Goal: Task Accomplishment & Management: Use online tool/utility

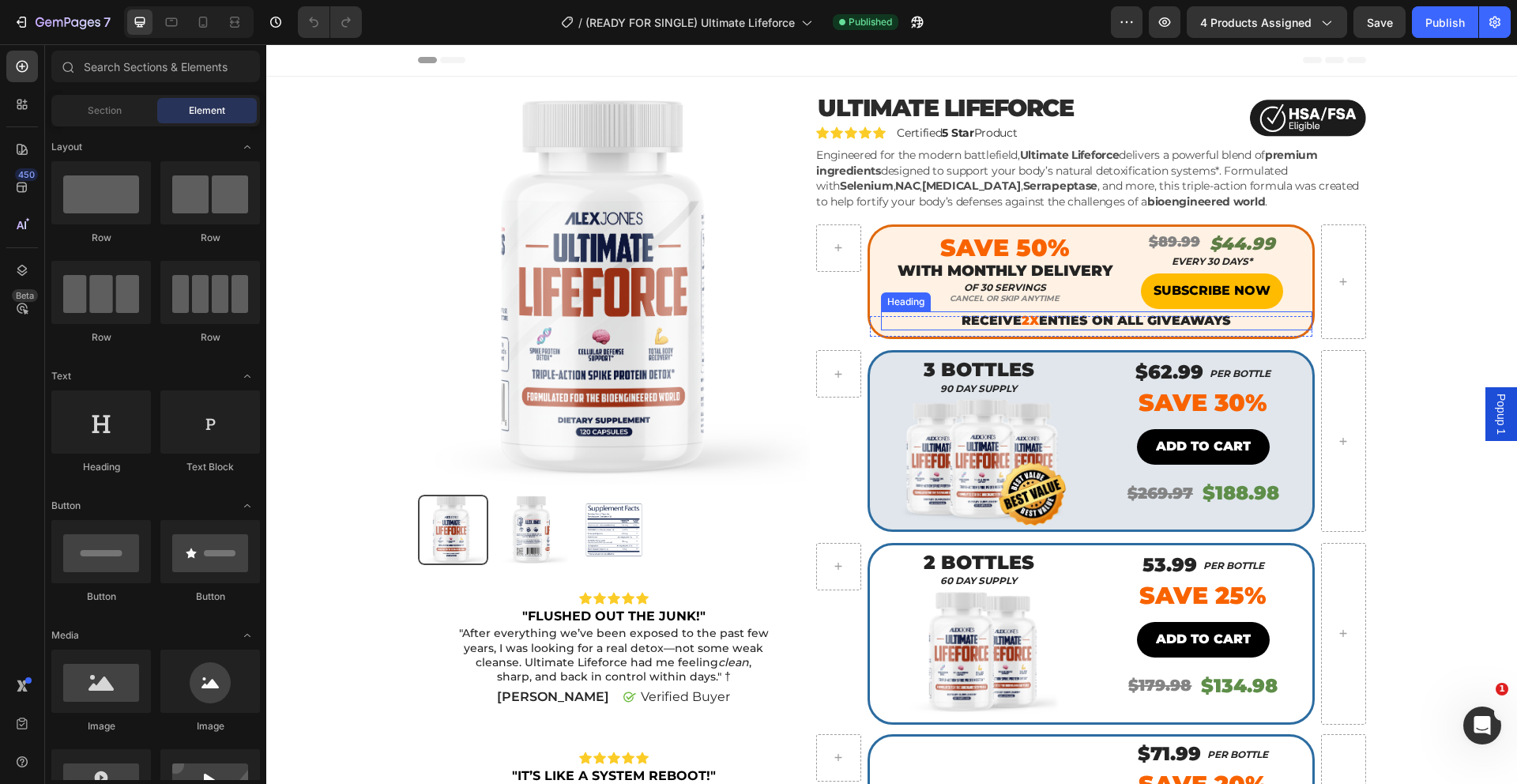
click at [1066, 322] on h2 "receive 2x enties on all giveaways" at bounding box center [1096, 321] width 431 height 20
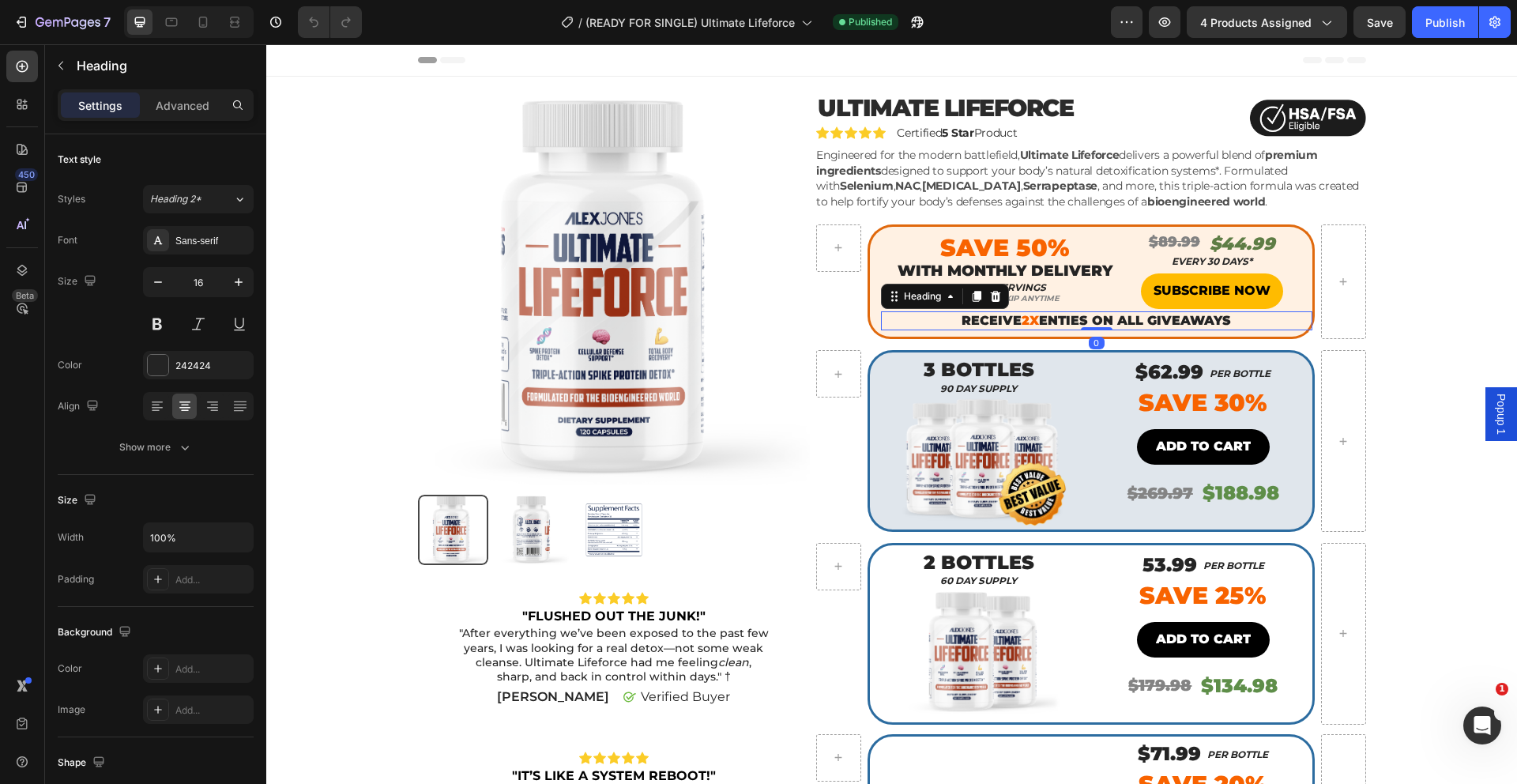
click at [1066, 322] on h2 "receive 2x enties on all giveaways" at bounding box center [1096, 321] width 431 height 20
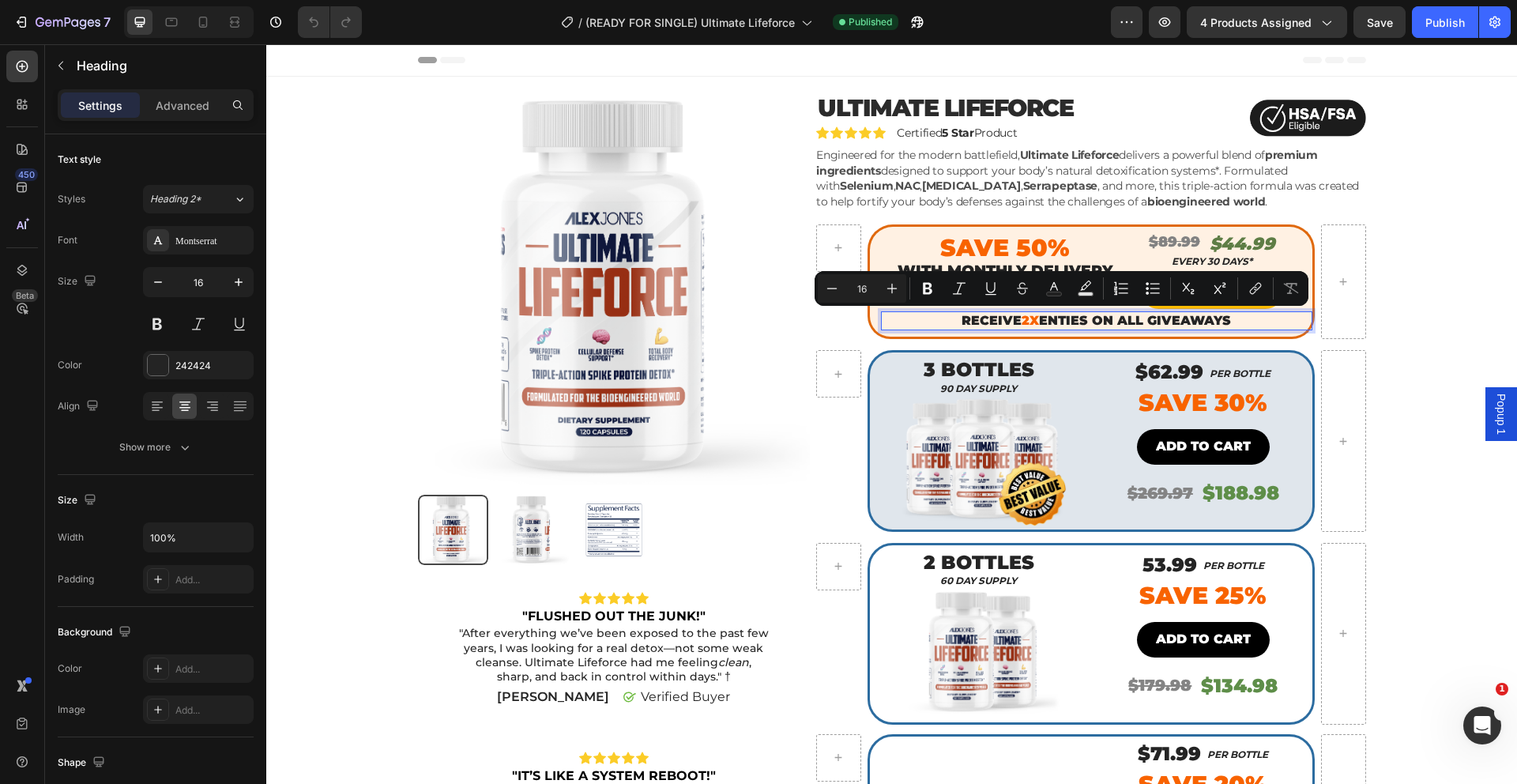
click at [1067, 321] on p "receive 2x enties on all giveaways" at bounding box center [1097, 321] width 428 height 17
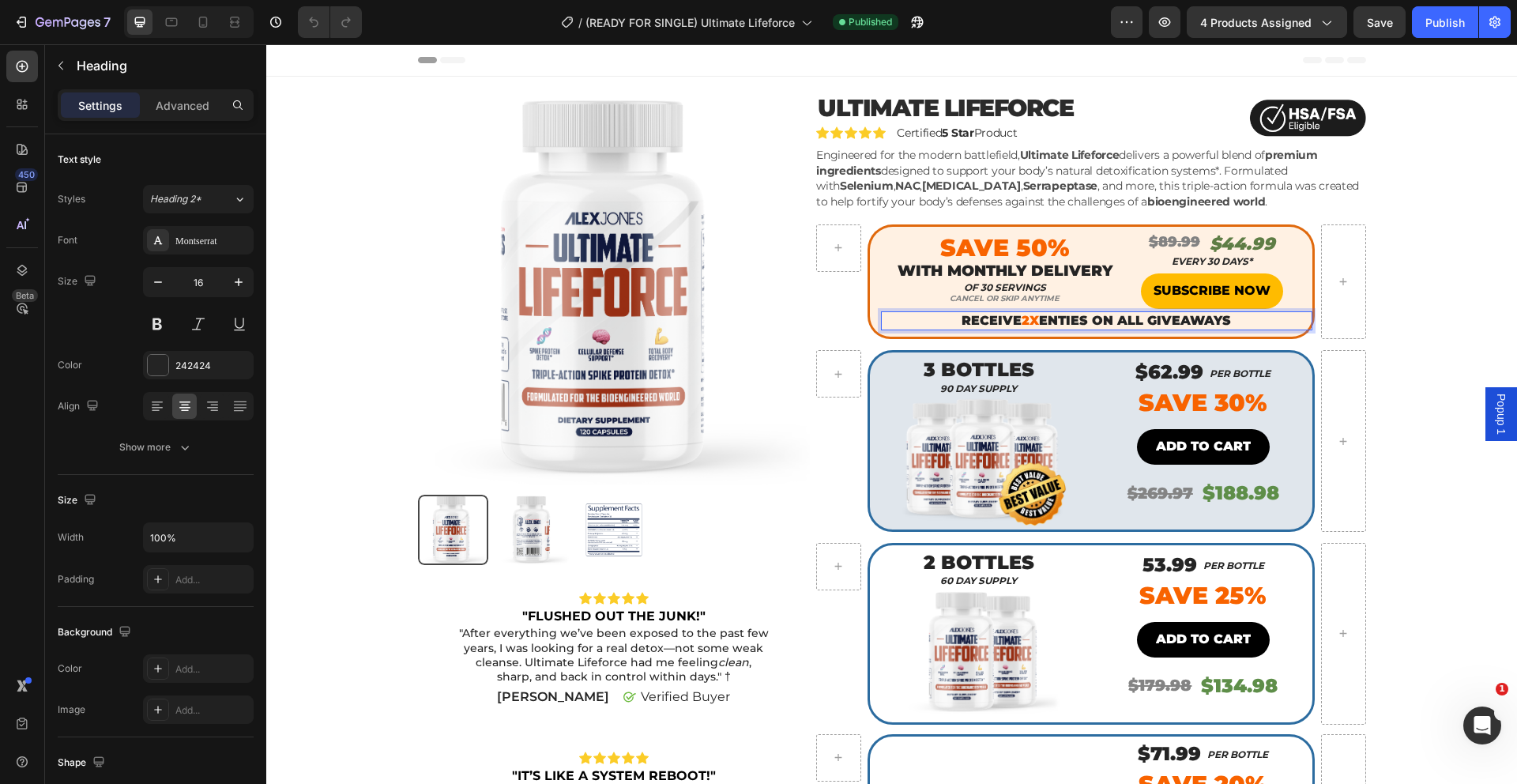
click at [1065, 323] on p "receive 2x enties on all giveaways" at bounding box center [1097, 321] width 428 height 17
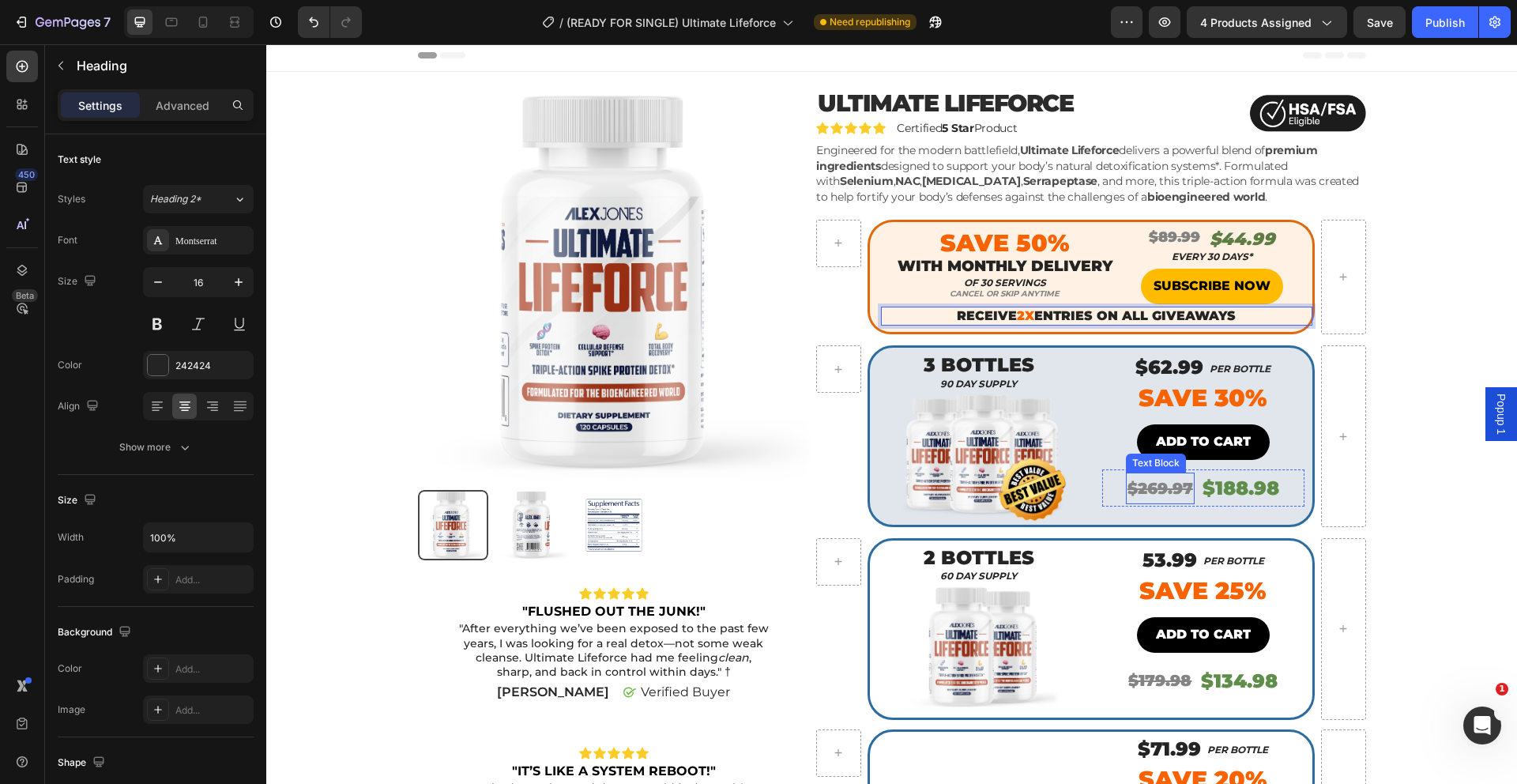
scroll to position [7, 0]
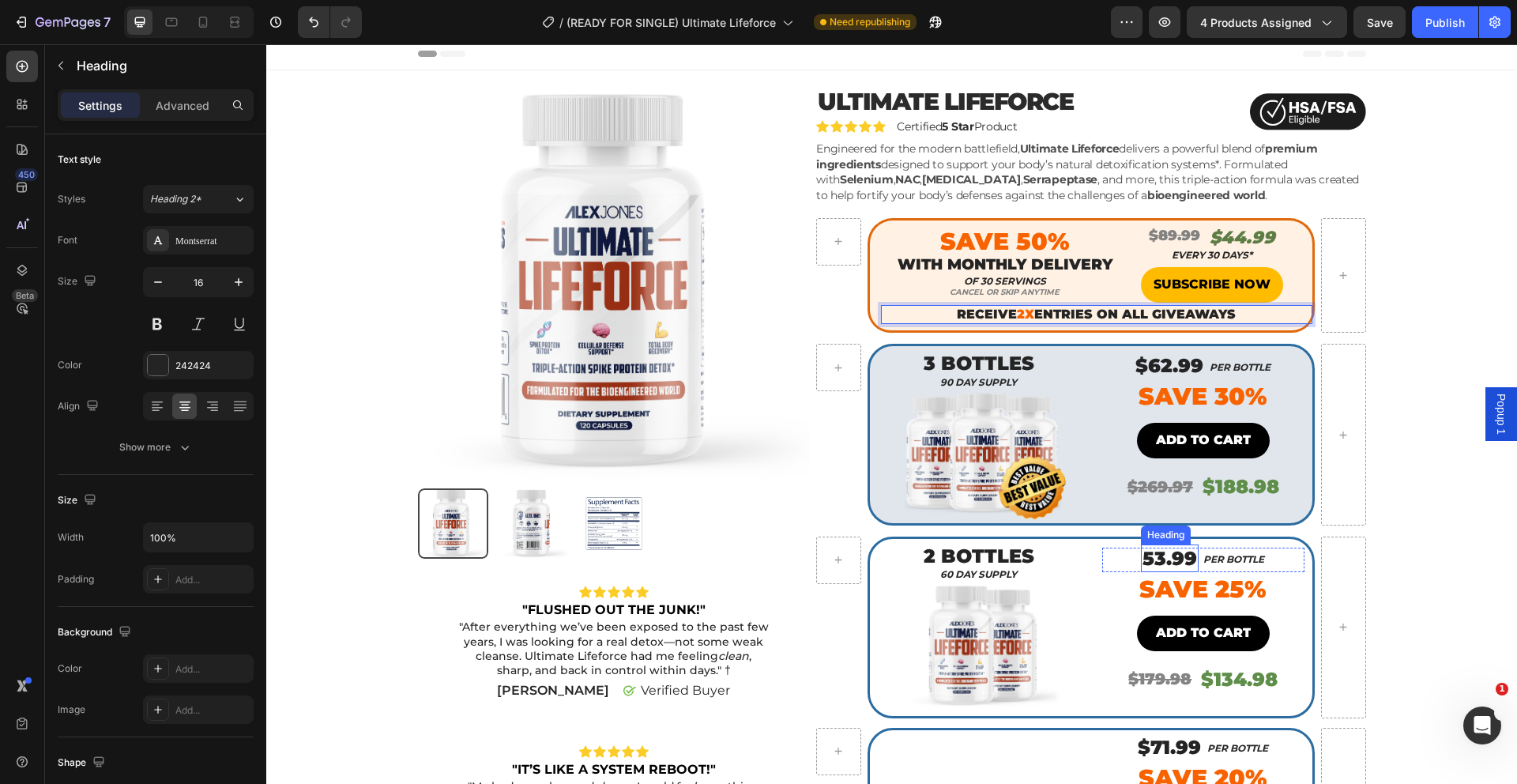
click at [1147, 561] on h2 "53.99" at bounding box center [1169, 558] width 58 height 28
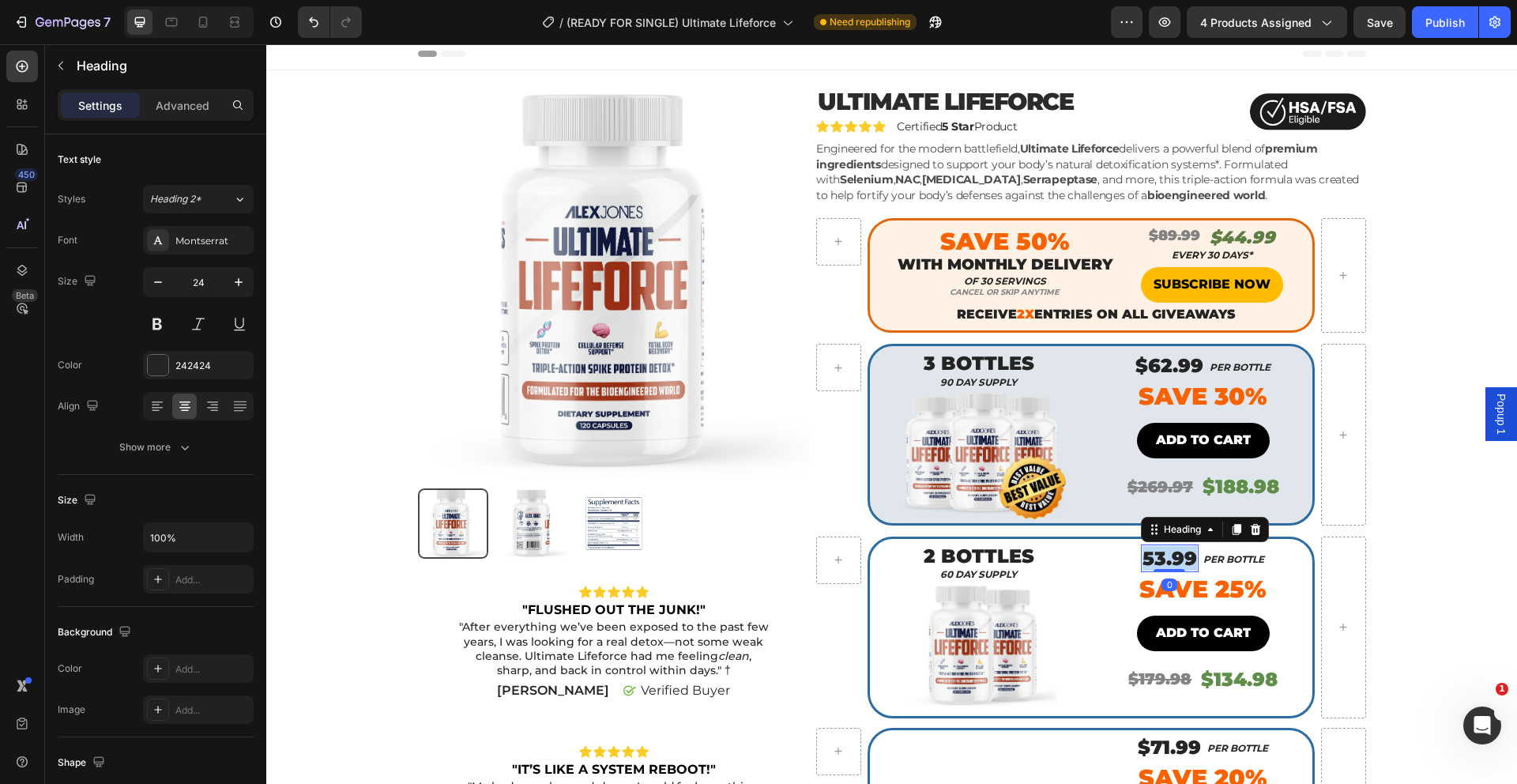
click at [1147, 561] on h2 "53.99" at bounding box center [1169, 558] width 58 height 28
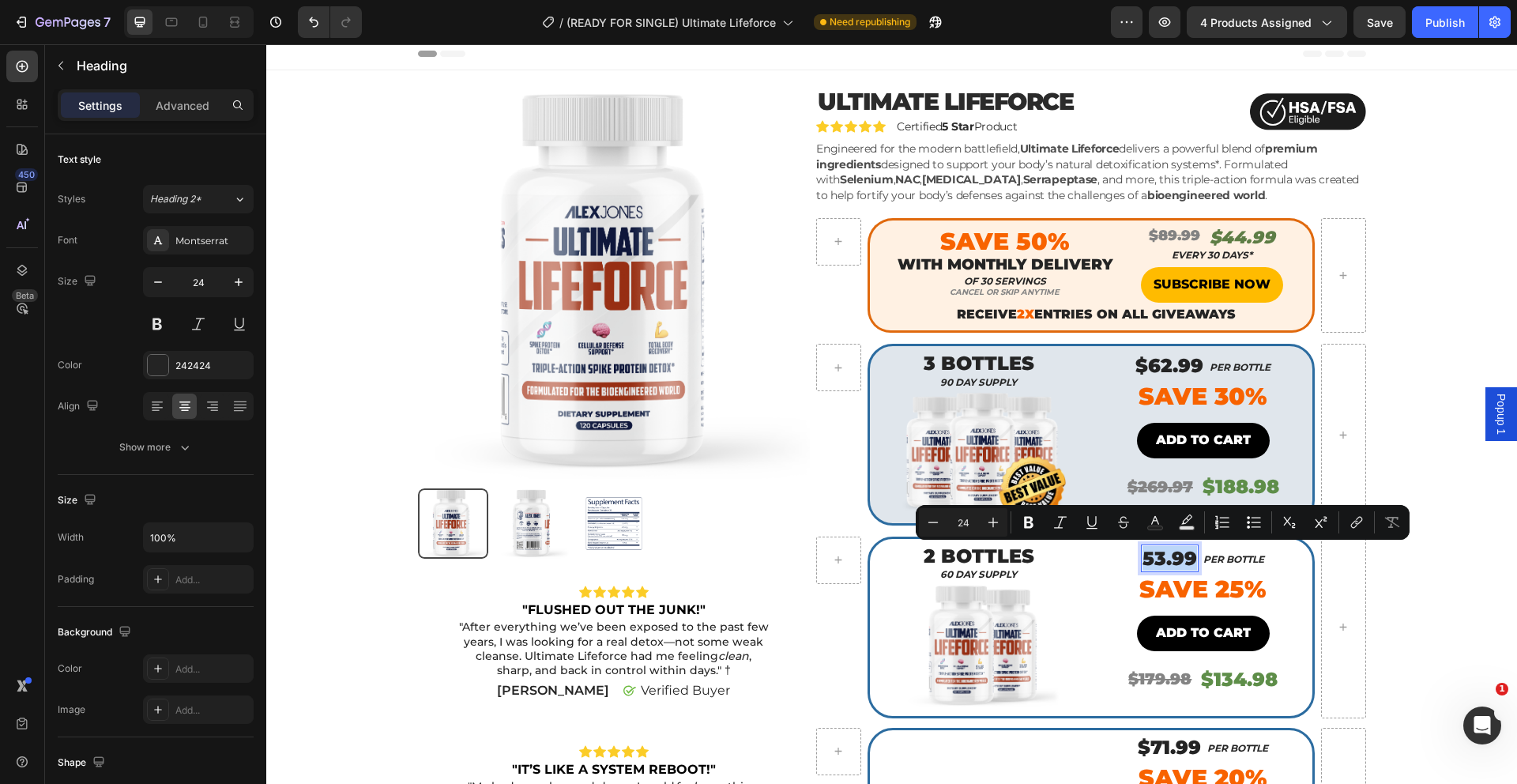
click at [1142, 559] on p "53.99" at bounding box center [1169, 557] width 54 height 24
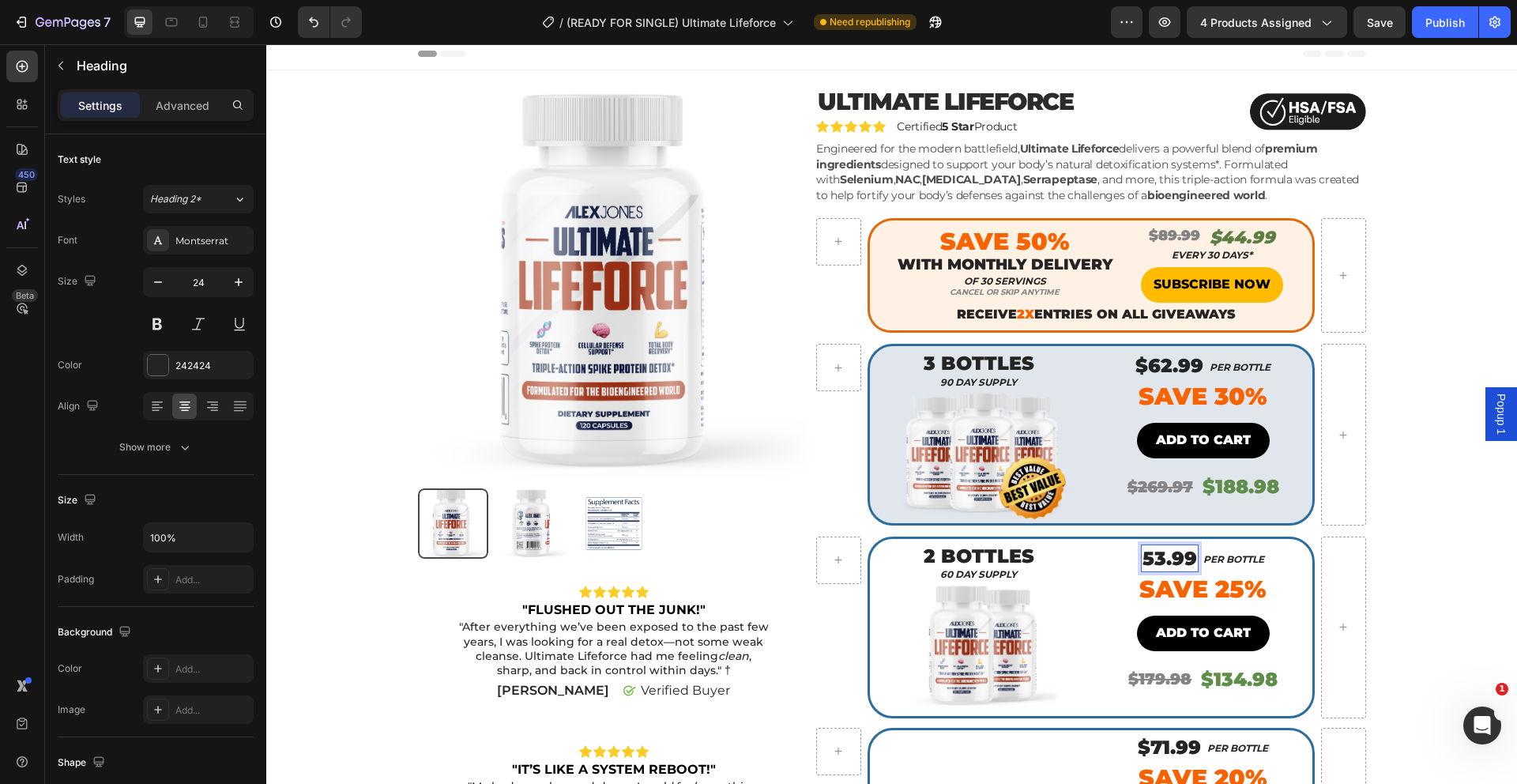
click at [1142, 559] on p "53.99" at bounding box center [1169, 557] width 54 height 24
click at [1459, 21] on div "Publish" at bounding box center [1444, 23] width 39 height 17
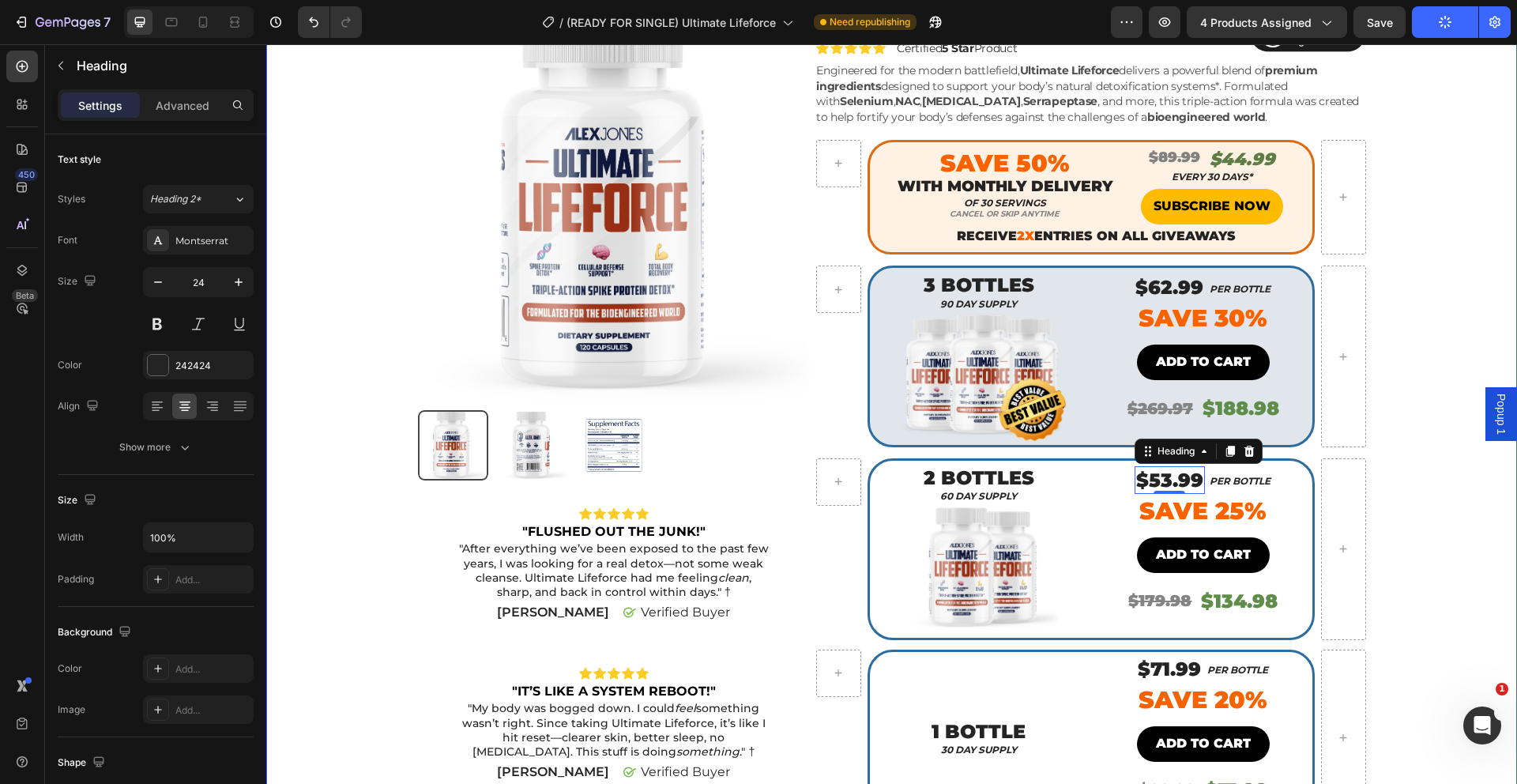
scroll to position [89, 0]
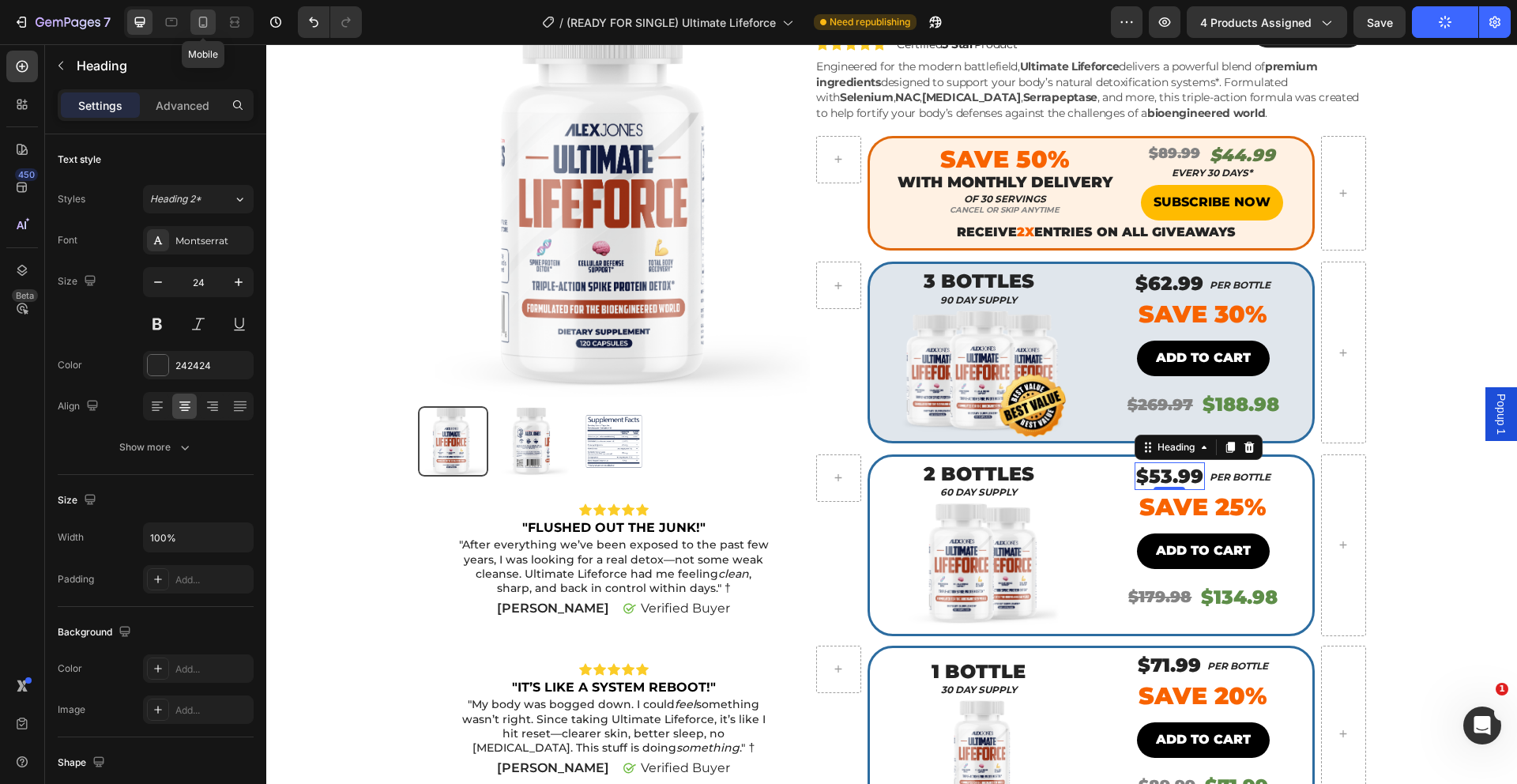
click at [202, 27] on icon at bounding box center [203, 22] width 8 height 11
type input "18"
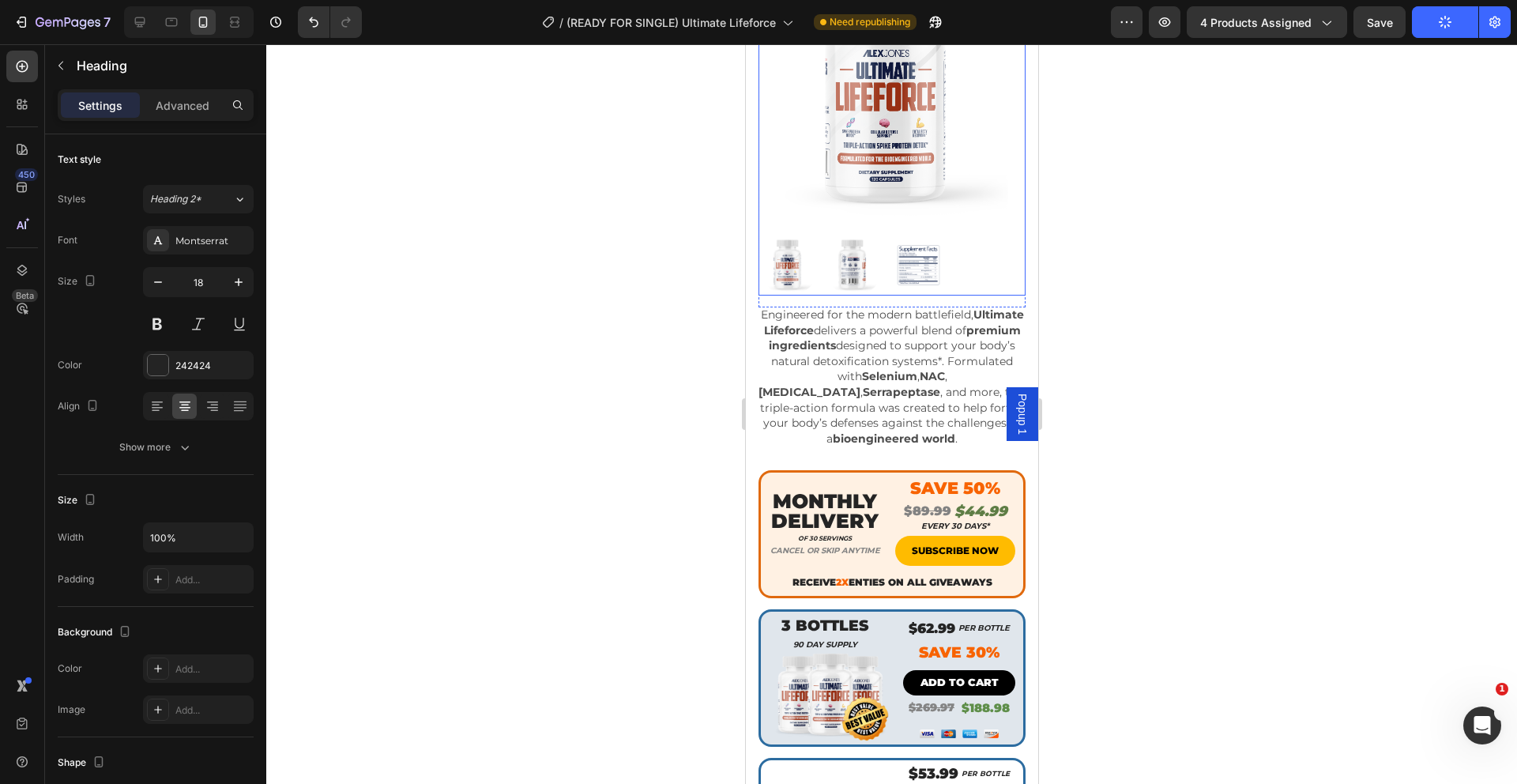
scroll to position [588, 0]
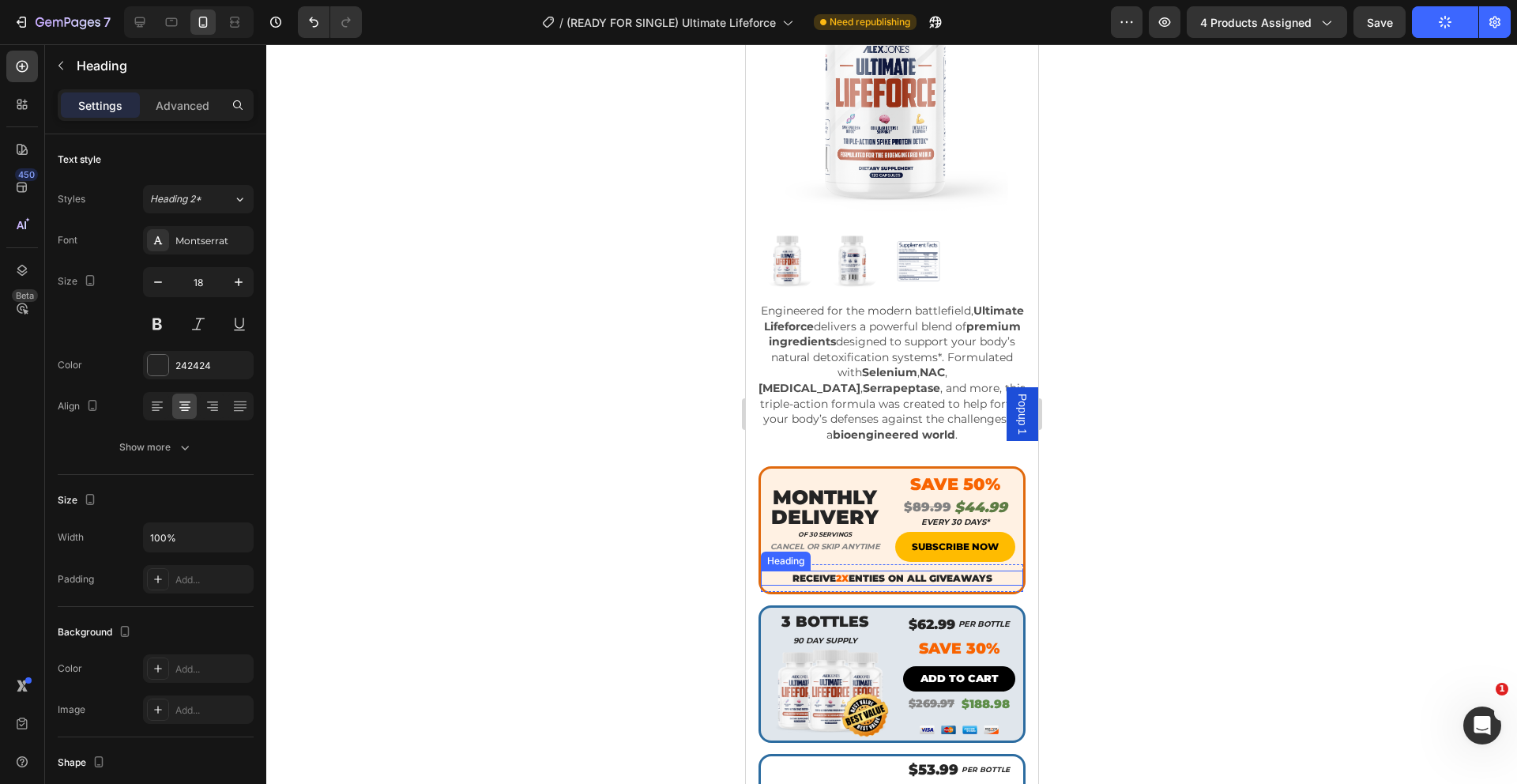
click at [865, 571] on h2 "receive 2x enties on all giveaways" at bounding box center [890, 578] width 262 height 16
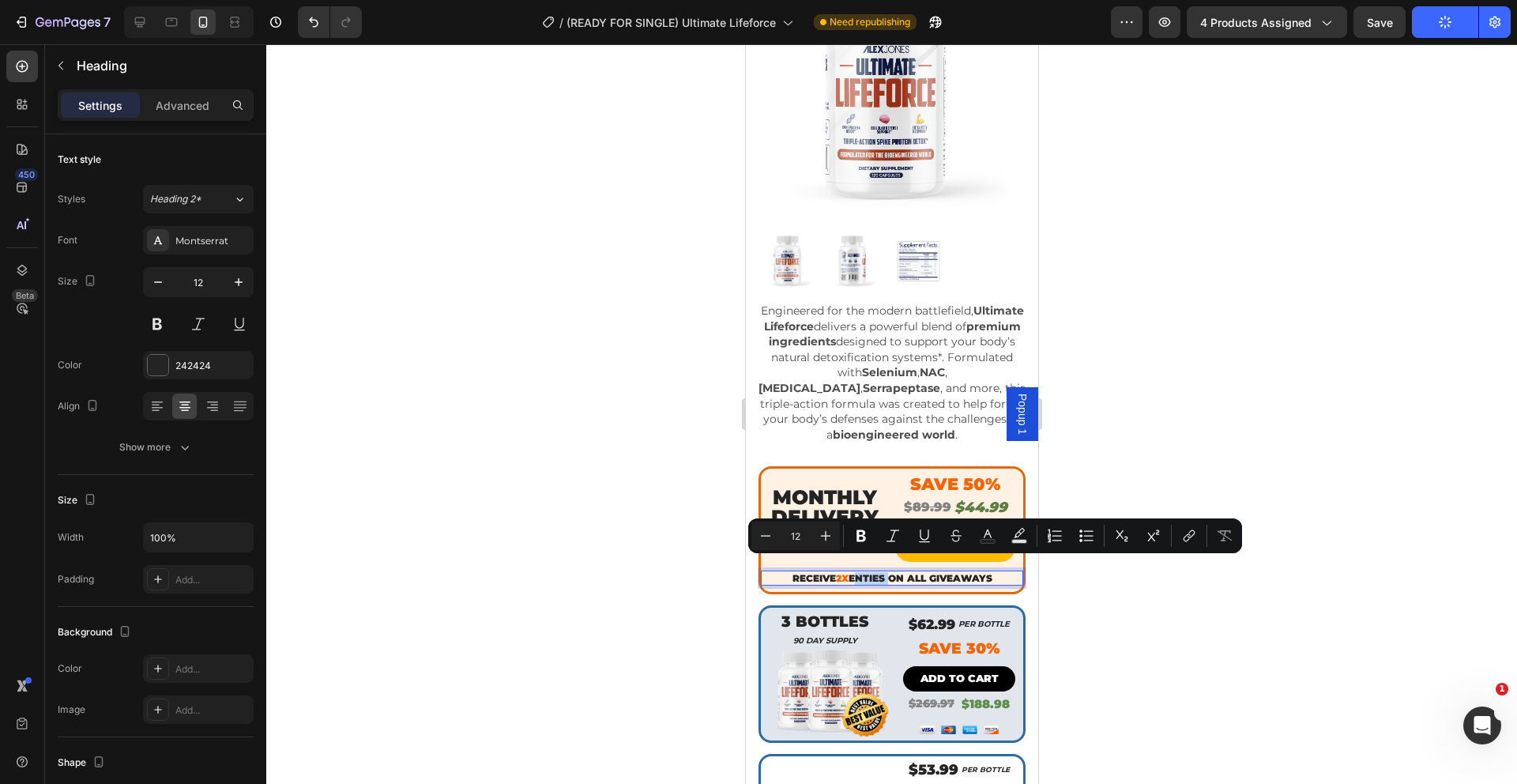
click at [865, 572] on p "receive 2x enties on all giveaways" at bounding box center [891, 578] width 259 height 13
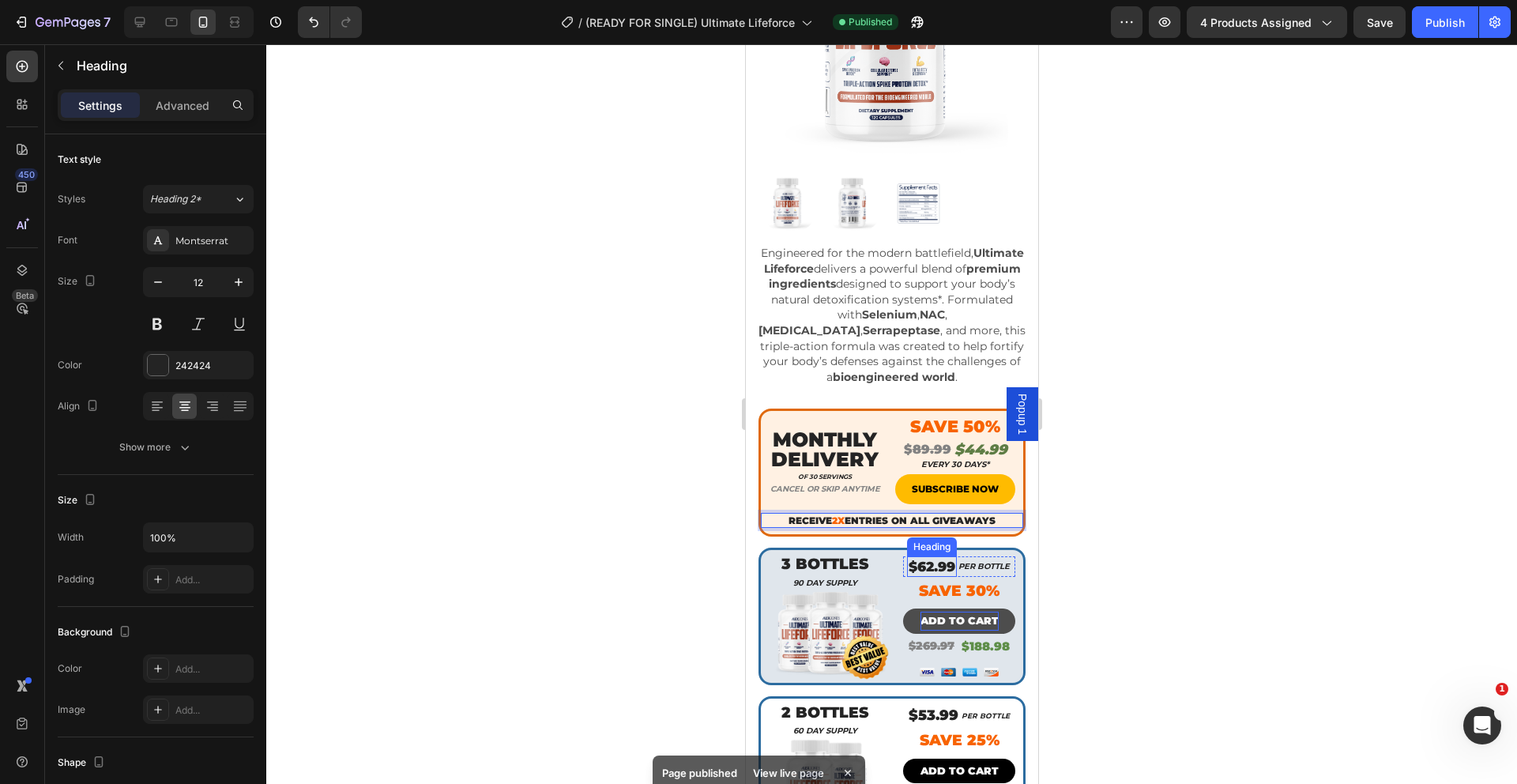
scroll to position [664, 0]
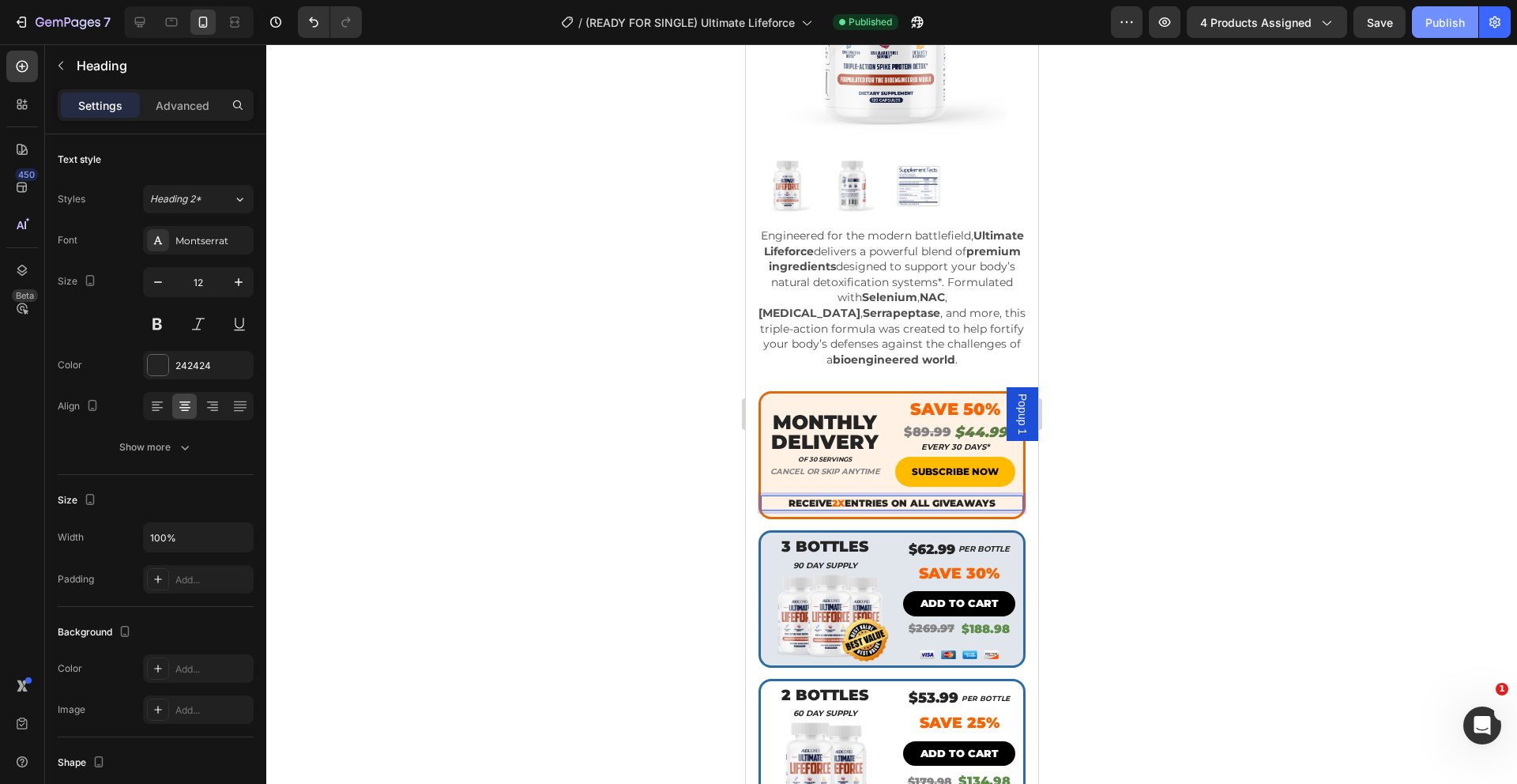
click at [1428, 18] on div "Publish" at bounding box center [1444, 23] width 39 height 17
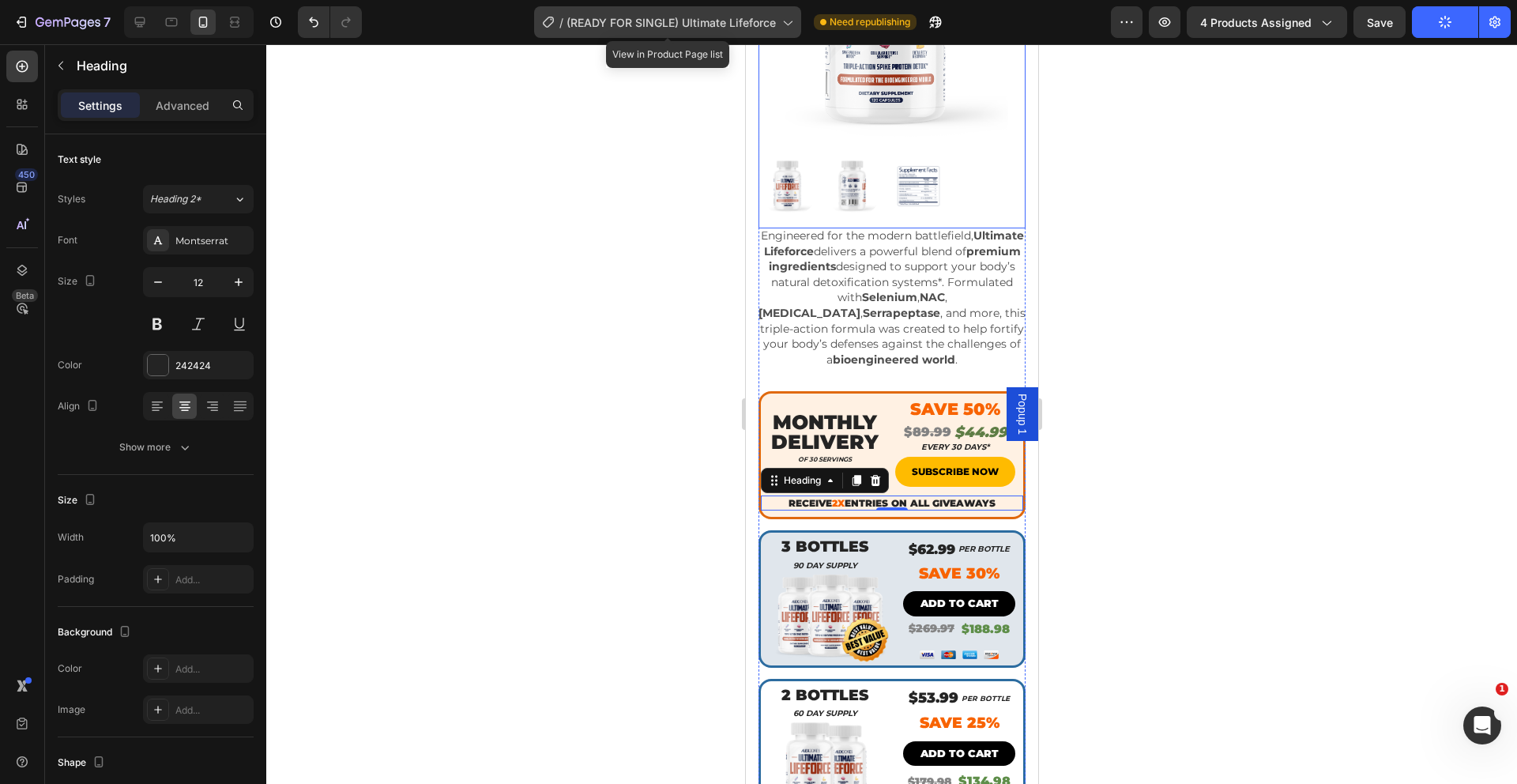
click at [700, 19] on span "(READY FOR SINGLE) Ultimate Lifeforce" at bounding box center [671, 23] width 209 height 17
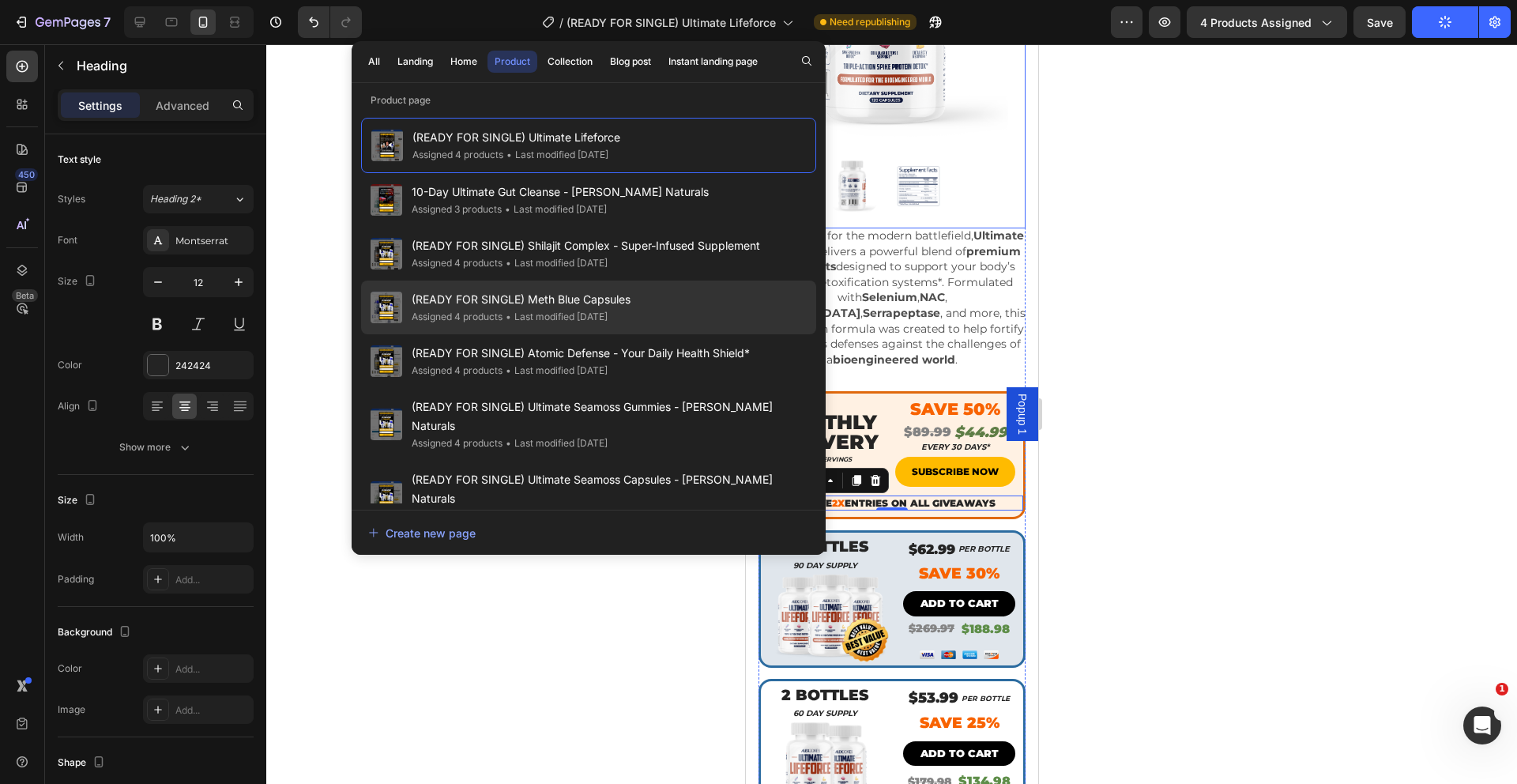
click at [615, 296] on span "(READY FOR SINGLE) Meth Blue Capsules" at bounding box center [521, 299] width 219 height 19
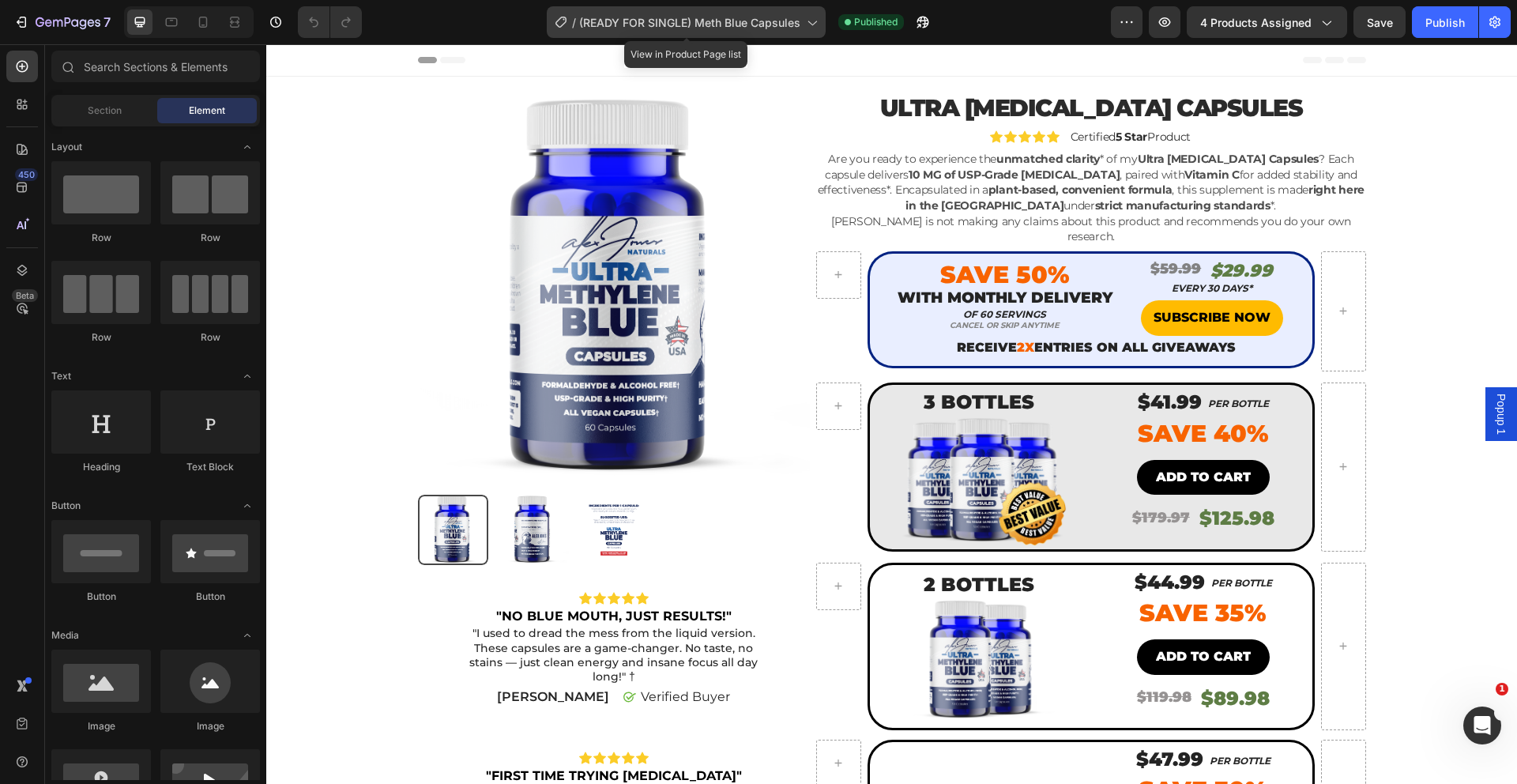
click at [617, 10] on div "/ (READY FOR SINGLE) Meth Blue Capsules" at bounding box center [685, 23] width 279 height 32
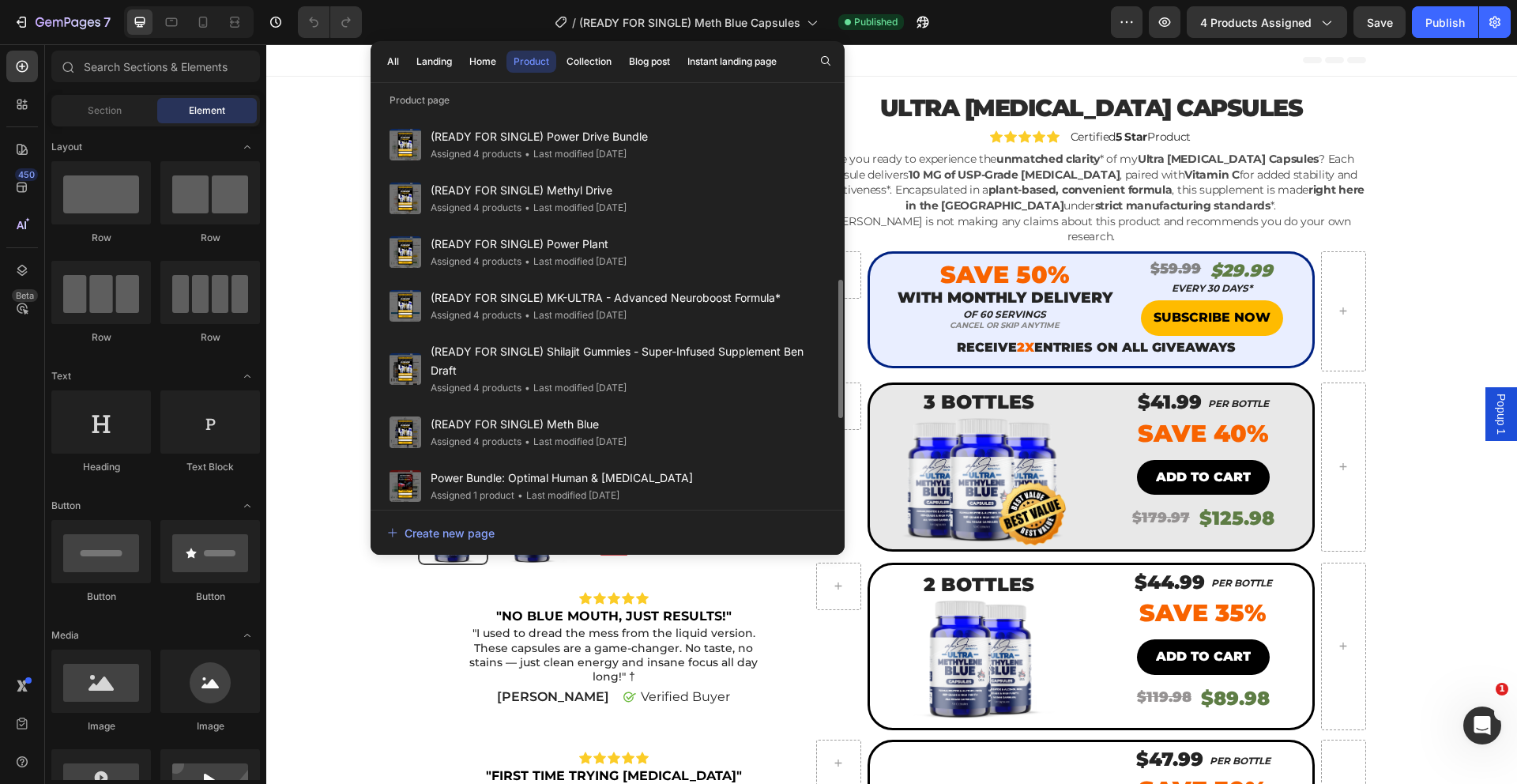
scroll to position [572, 0]
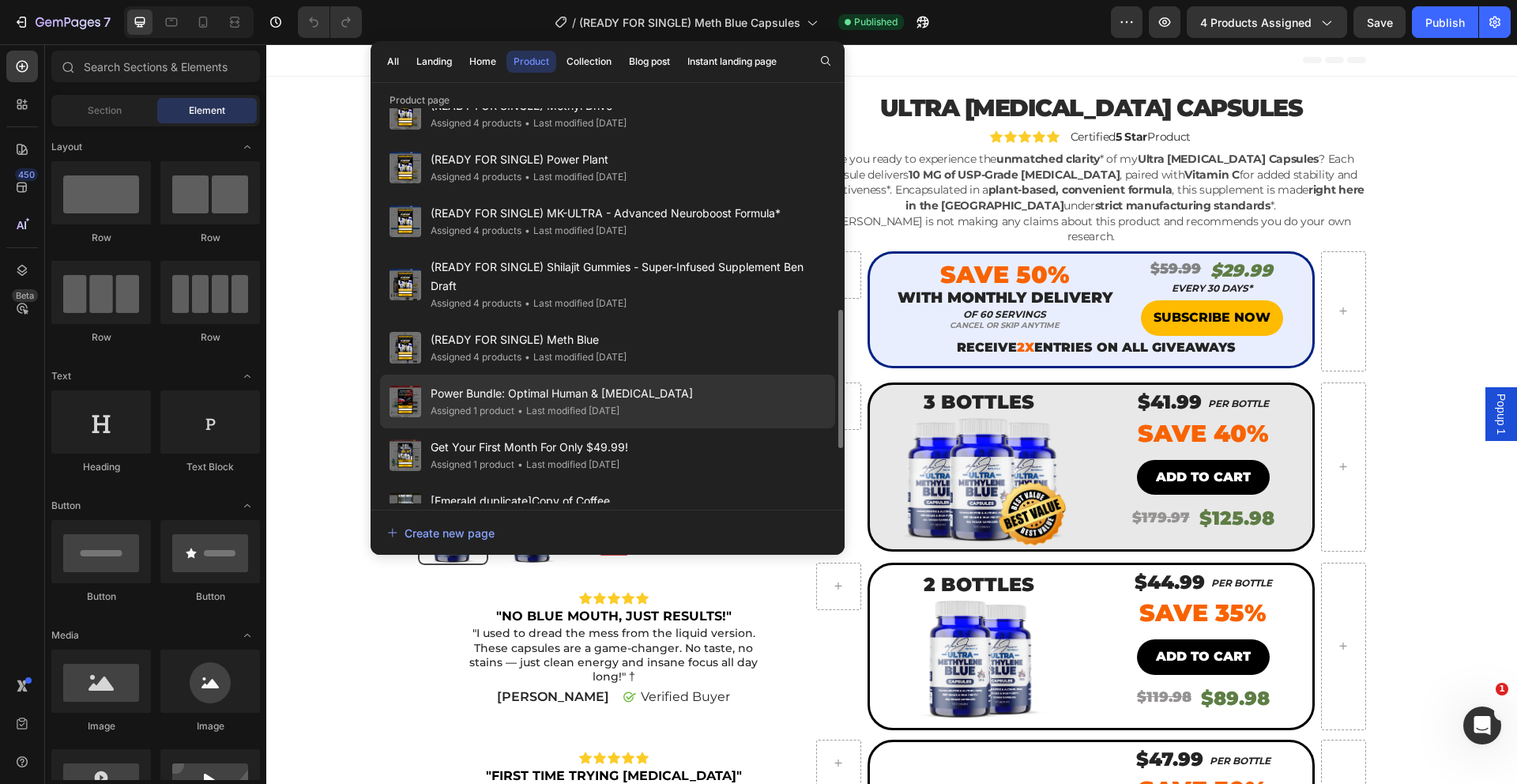
click at [602, 403] on div "• Last modified [DATE]" at bounding box center [567, 411] width 105 height 16
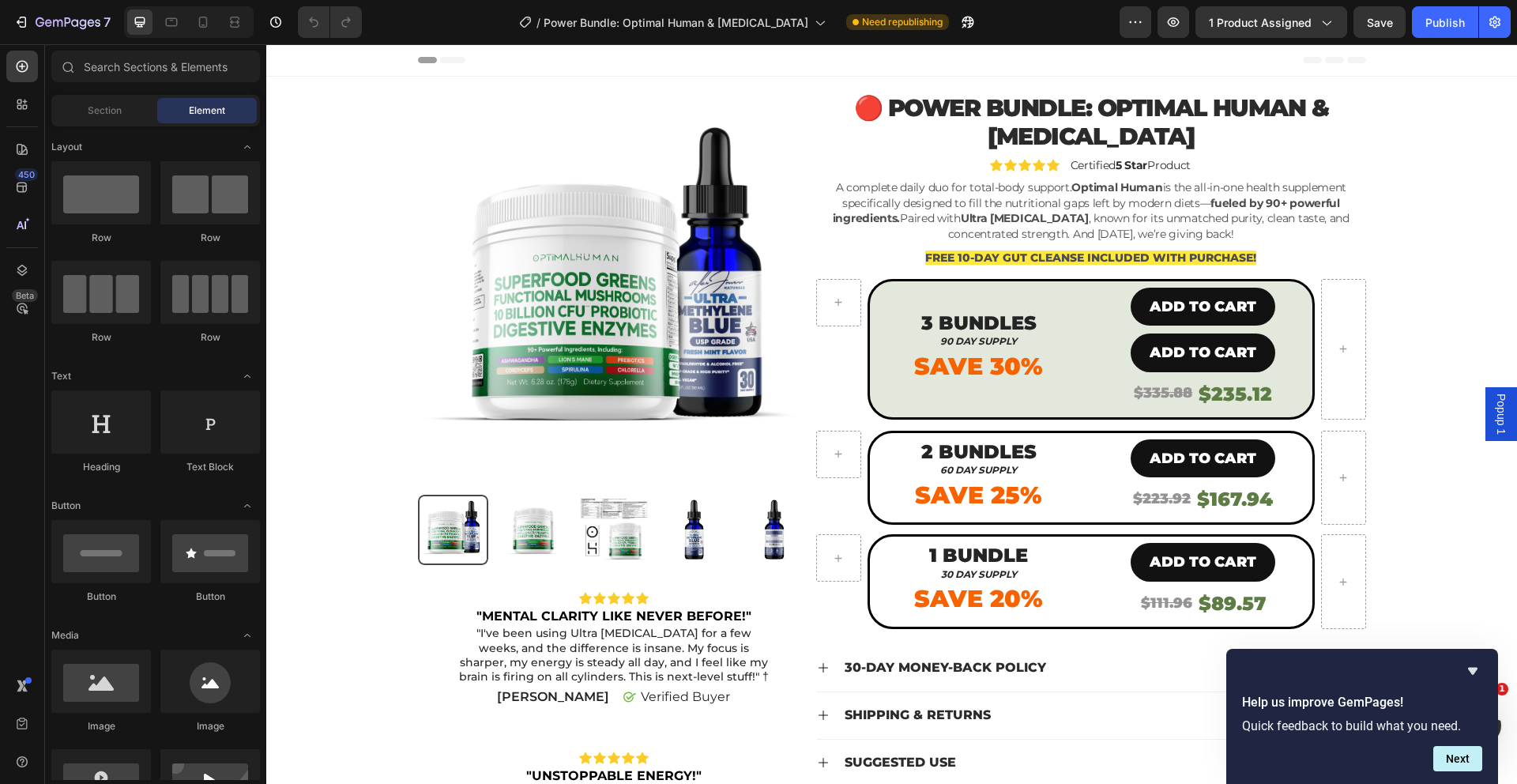
click at [1036, 68] on div "Header" at bounding box center [891, 60] width 948 height 32
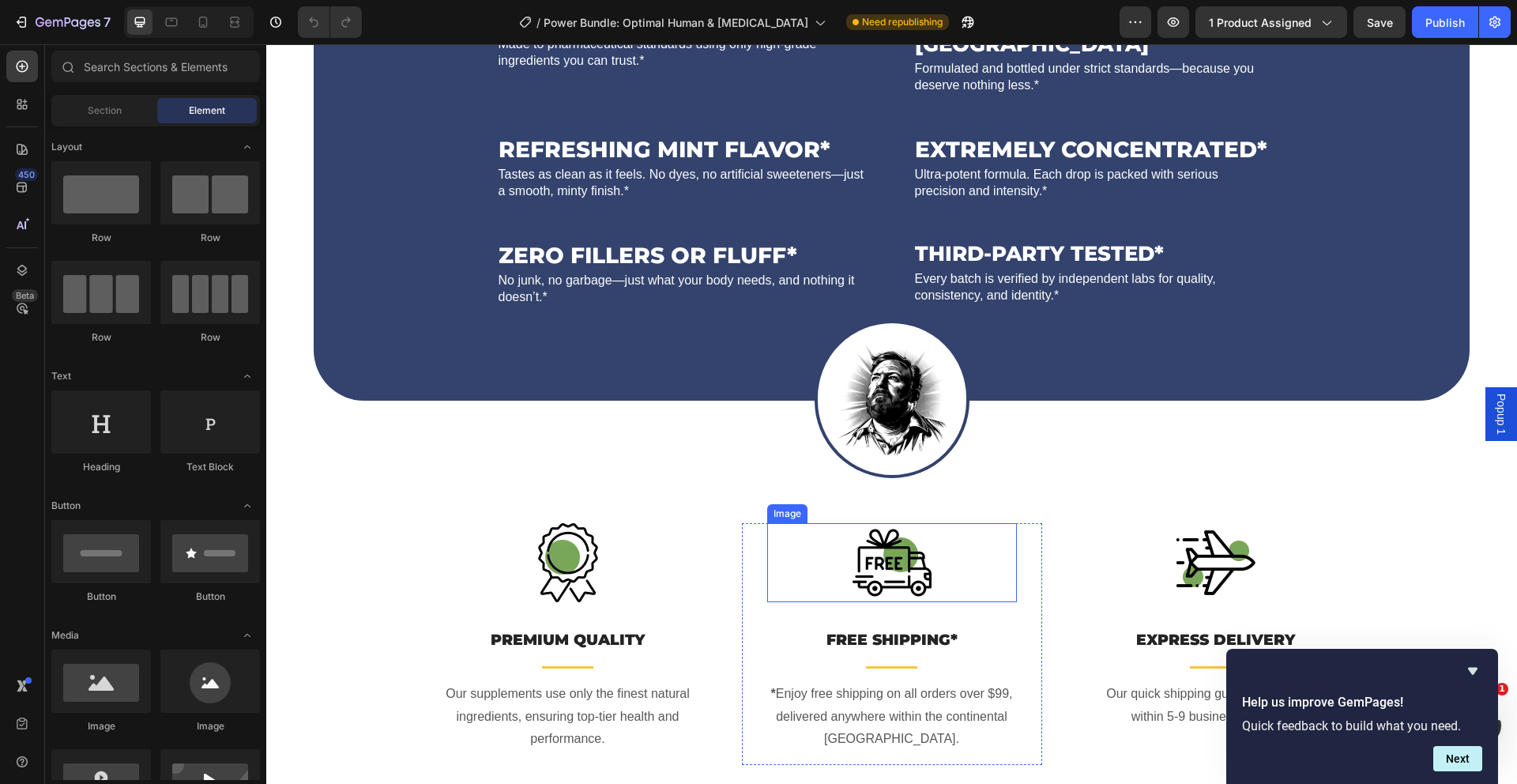
scroll to position [2018, 0]
